Goal: Task Accomplishment & Management: Manage account settings

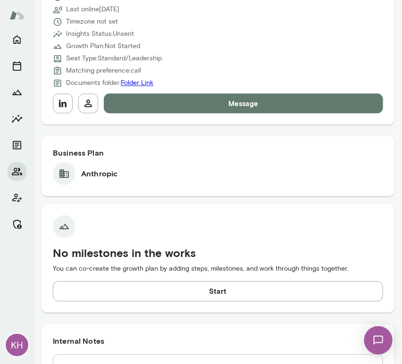
scroll to position [482, 0]
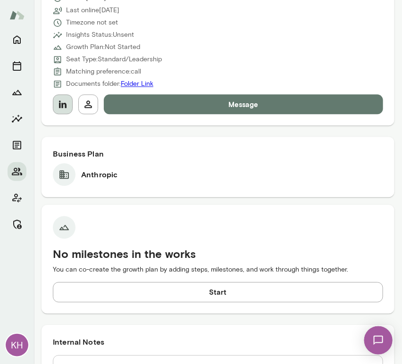
click at [60, 108] on icon "button" at bounding box center [62, 104] width 11 height 11
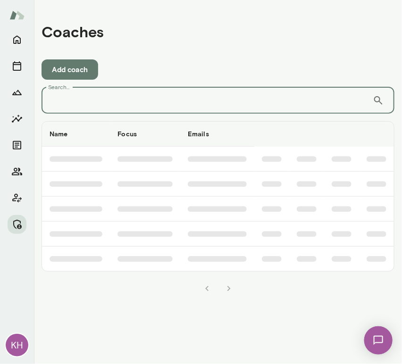
click at [96, 112] on input "Search..." at bounding box center [206, 100] width 331 height 26
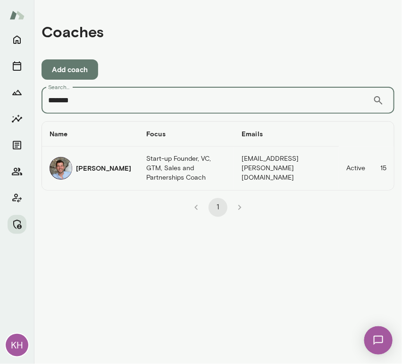
type input "*******"
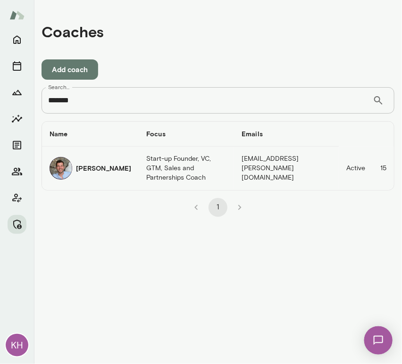
click at [84, 172] on h6 "David Sferlazza" at bounding box center [103, 168] width 55 height 9
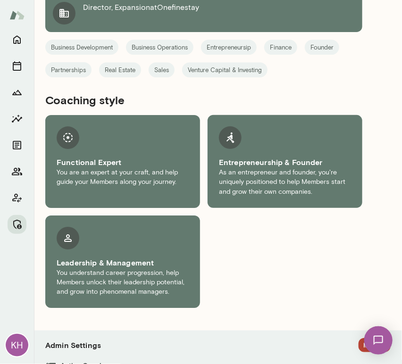
scroll to position [836, 0]
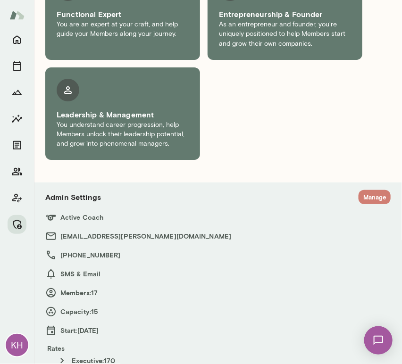
click at [359, 190] on button "Manage" at bounding box center [374, 197] width 32 height 15
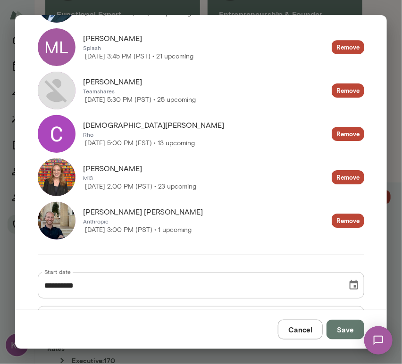
scroll to position [758, 0]
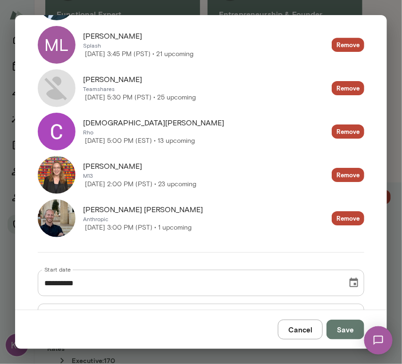
click at [304, 334] on button "Cancel" at bounding box center [300, 330] width 45 height 20
